Goal: Find specific page/section: Find specific page/section

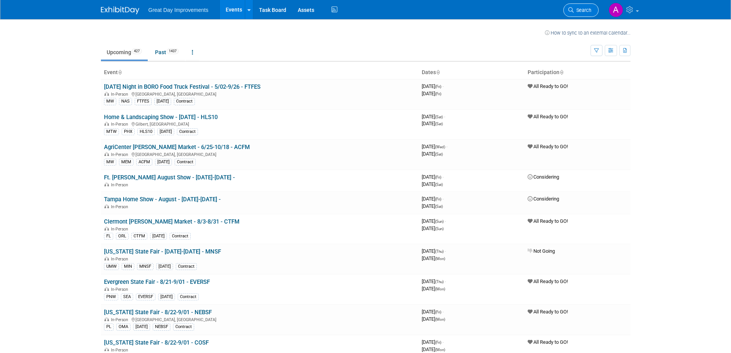
click at [578, 10] on span "Search" at bounding box center [583, 10] width 18 height 6
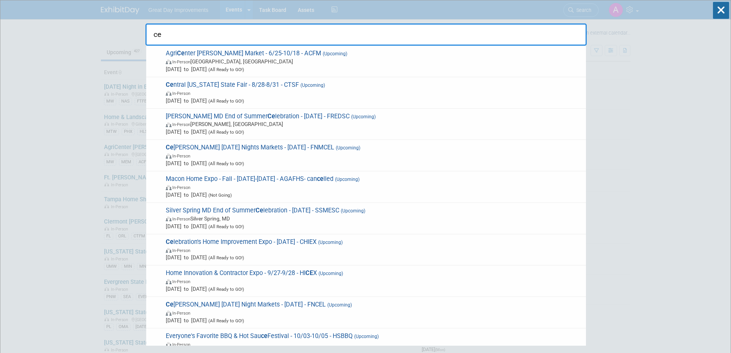
type input "c"
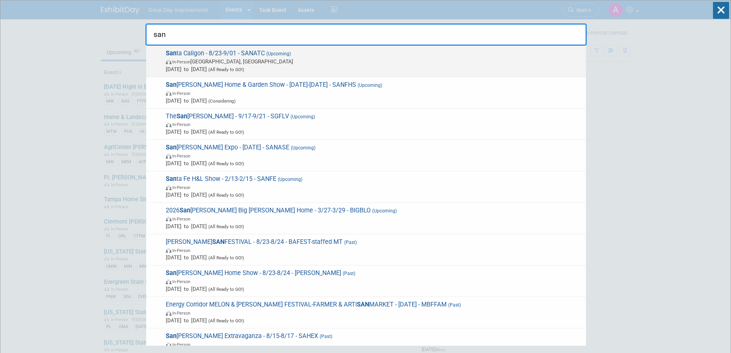
type input "san"
click at [262, 64] on span "In-Person Independence, [GEOGRAPHIC_DATA]" at bounding box center [374, 62] width 416 height 8
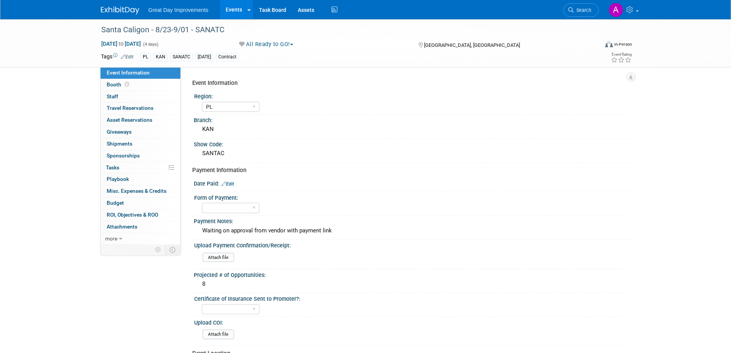
select select "PL"
